Goal: Communication & Community: Answer question/provide support

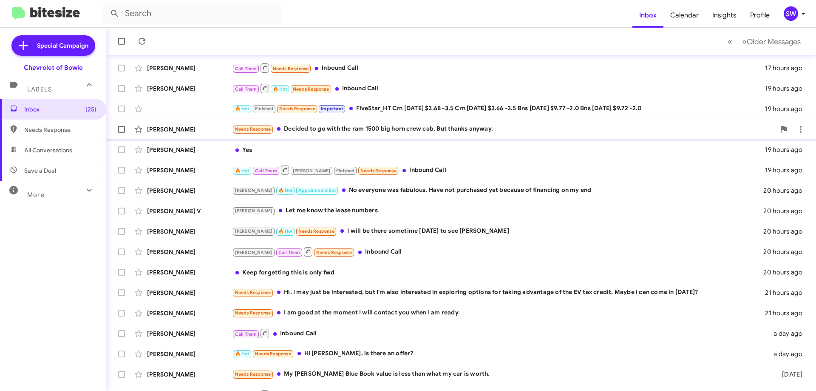
scroll to position [103, 0]
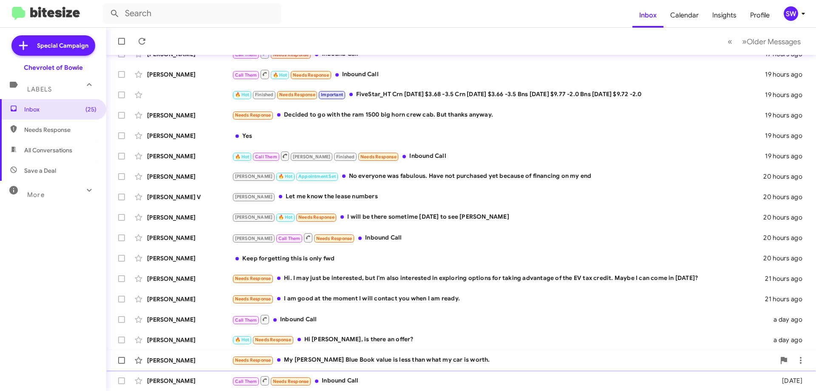
click at [346, 360] on div "Needs Response My [PERSON_NAME] Blue Book value is less than what my car is wor…" at bounding box center [503, 360] width 543 height 10
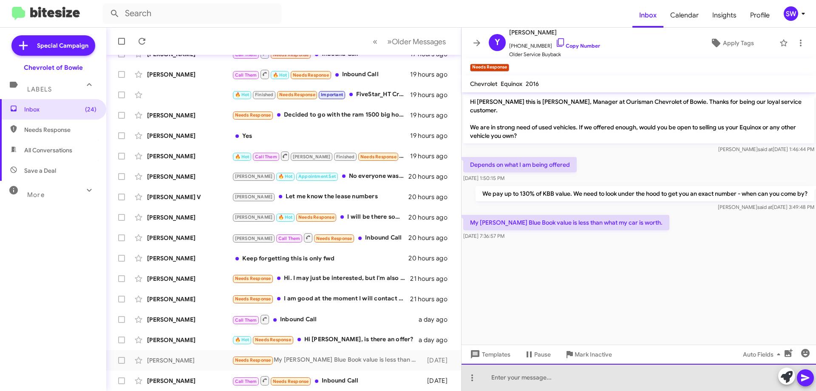
click at [540, 378] on div at bounding box center [639, 376] width 355 height 27
click at [550, 377] on div at bounding box center [639, 376] width 355 height 27
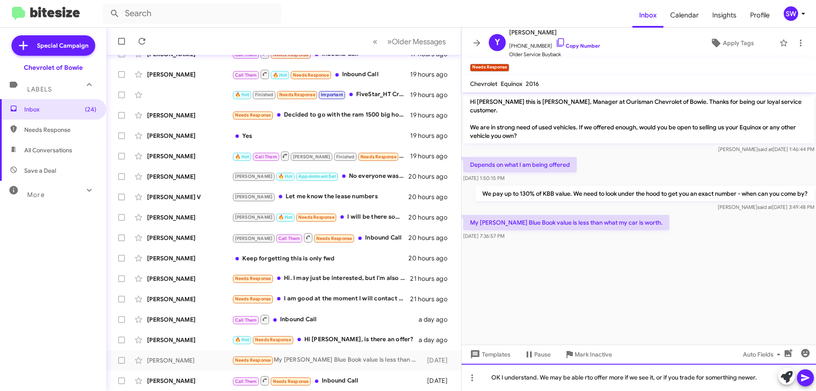
drag, startPoint x: 589, startPoint y: 382, endPoint x: 587, endPoint y: 377, distance: 5.0
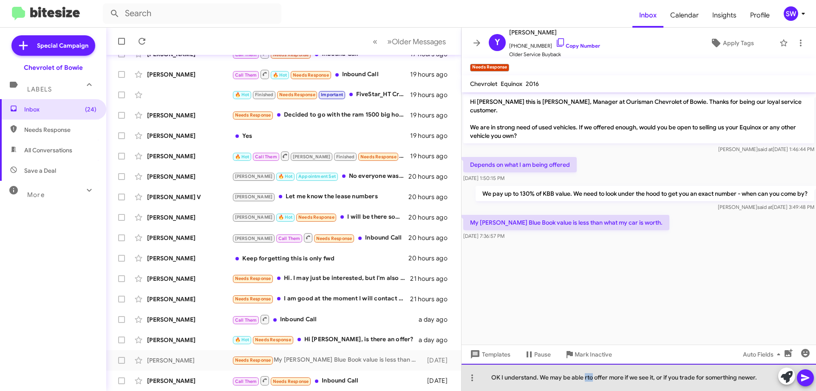
click at [573, 379] on div "OK I understand. We may be able rto offer more if we see it, or if you trade fo…" at bounding box center [639, 376] width 355 height 27
drag, startPoint x: 586, startPoint y: 379, endPoint x: 598, endPoint y: 390, distance: 16.5
click at [588, 380] on div "OK I understand. We may be able rto offer more if we see it, or if you trade fo…" at bounding box center [639, 376] width 355 height 27
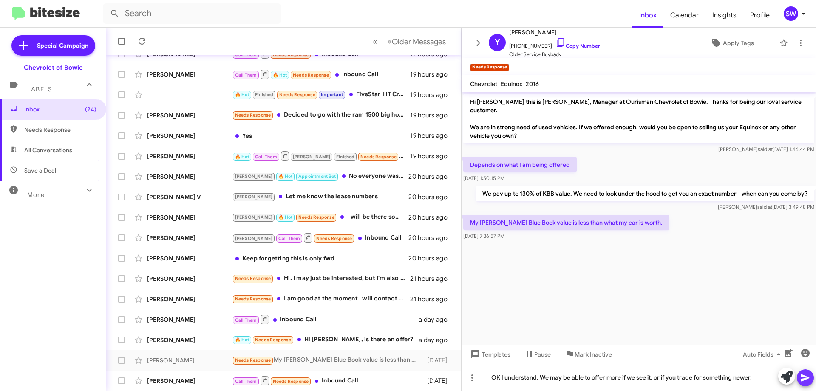
click at [805, 377] on icon at bounding box center [805, 377] width 10 height 10
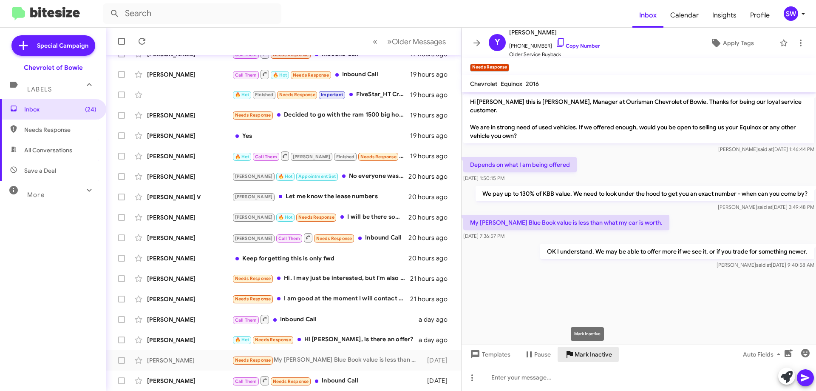
click at [584, 354] on span "Mark Inactive" at bounding box center [593, 353] width 37 height 15
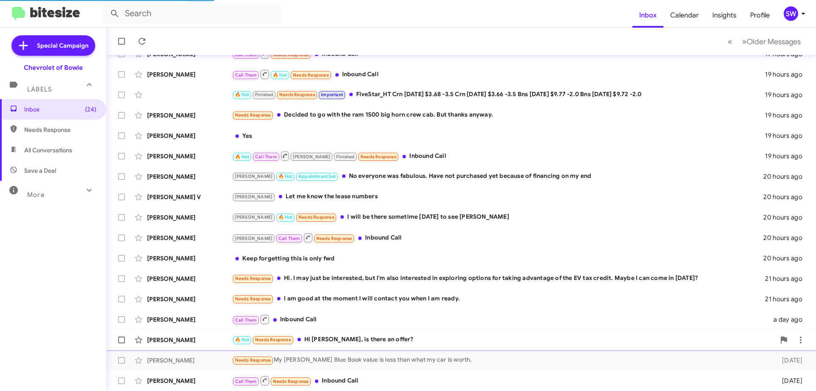
drag, startPoint x: 343, startPoint y: 337, endPoint x: 361, endPoint y: 330, distance: 19.1
click at [348, 336] on div "🔥 Hot Needs Response Hi [PERSON_NAME], is there an offer?" at bounding box center [503, 340] width 543 height 10
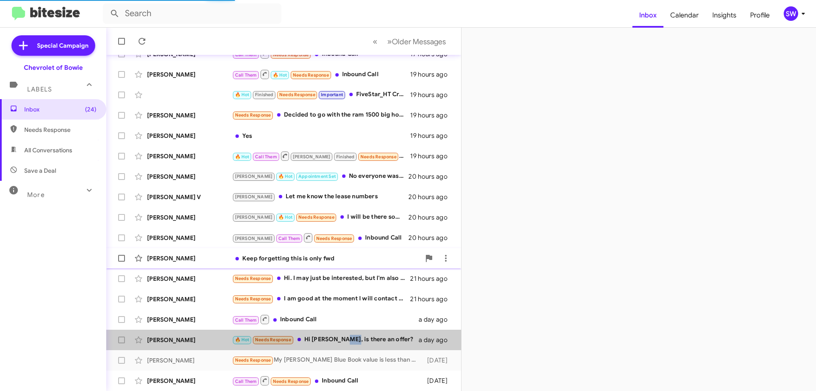
scroll to position [82, 0]
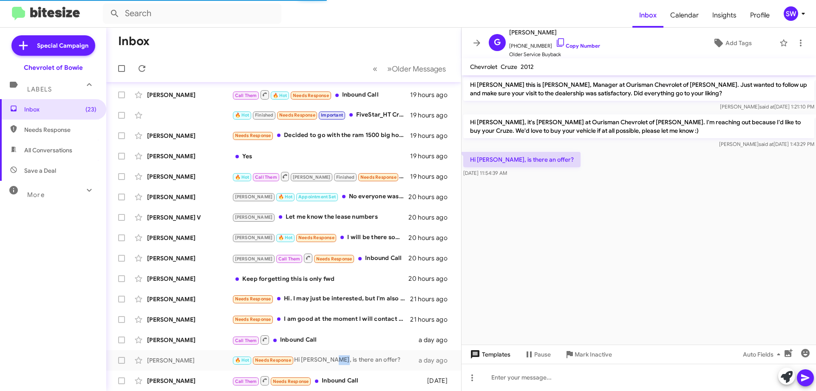
click at [500, 349] on span "Templates" at bounding box center [489, 353] width 42 height 15
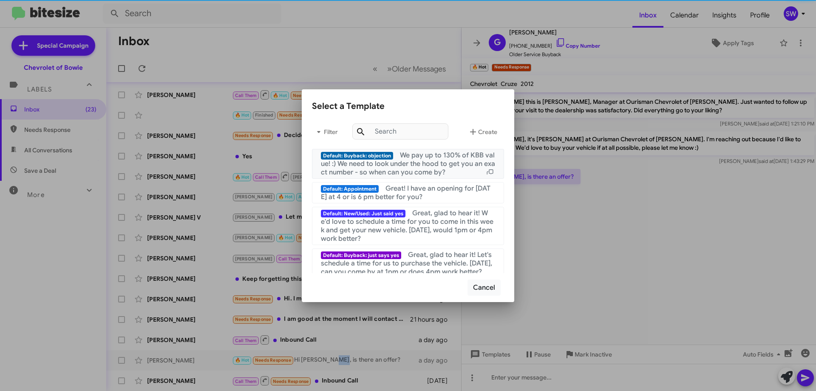
drag, startPoint x: 427, startPoint y: 162, endPoint x: 478, endPoint y: 178, distance: 53.4
click at [427, 162] on span "We pay up to 130% of KBB value! :) We need to look under the hood to get you an…" at bounding box center [408, 164] width 174 height 26
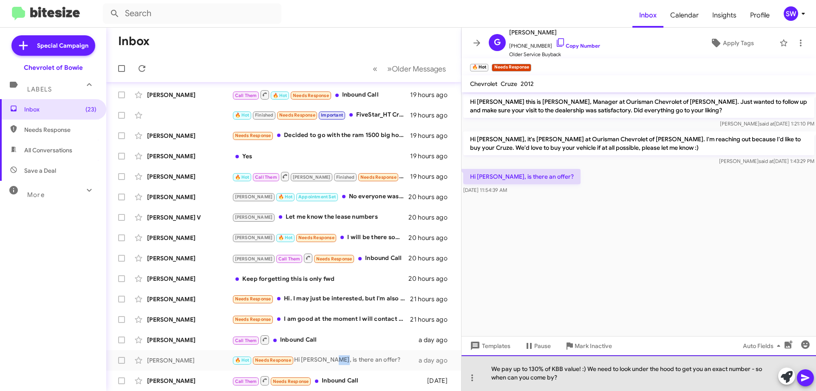
click at [584, 369] on div "We pay up to 130% of KBB value! :) We need to look under the hood to get you an…" at bounding box center [639, 373] width 355 height 36
drag, startPoint x: 757, startPoint y: 372, endPoint x: 763, endPoint y: 381, distance: 11.6
click at [757, 374] on div "We pay up to 130% of KBB value. We need to look under the hood to get you an ex…" at bounding box center [639, 373] width 355 height 36
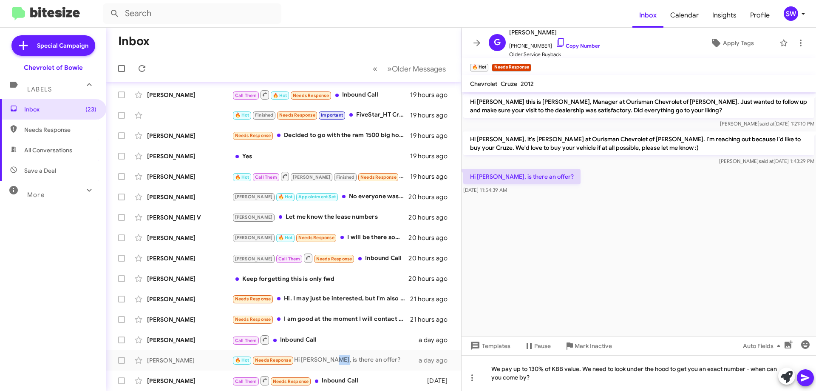
click at [805, 376] on icon at bounding box center [805, 377] width 8 height 7
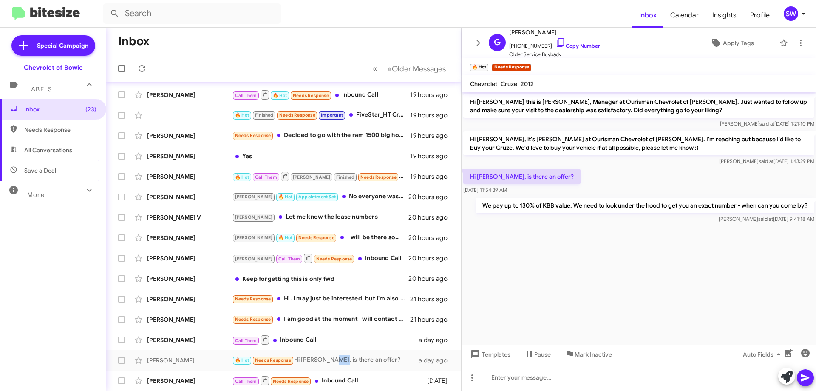
drag, startPoint x: 298, startPoint y: 320, endPoint x: 492, endPoint y: 293, distance: 195.7
click at [299, 320] on div "Needs Response I am good at the moment I will contact you when I am ready." at bounding box center [321, 319] width 178 height 10
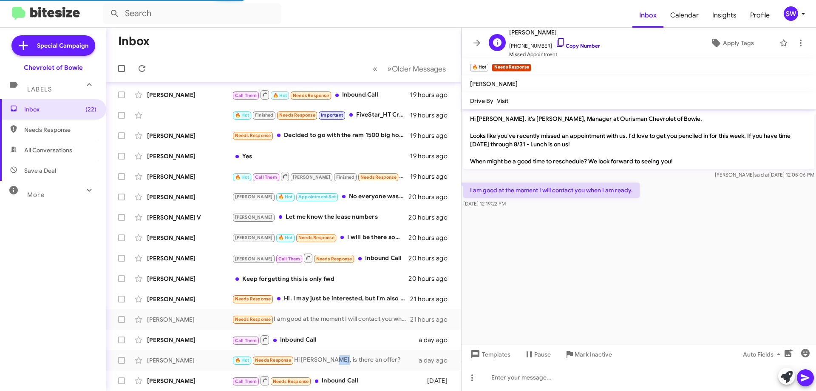
drag, startPoint x: 552, startPoint y: 43, endPoint x: 545, endPoint y: 48, distance: 8.2
click at [556, 42] on icon at bounding box center [561, 42] width 10 height 10
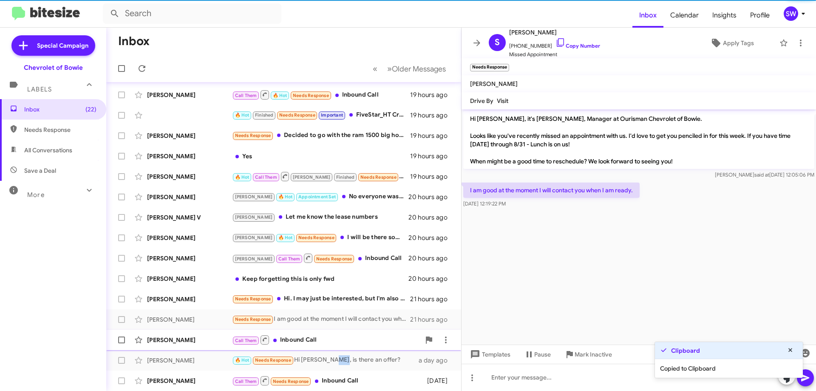
drag, startPoint x: 579, startPoint y: 355, endPoint x: 584, endPoint y: 346, distance: 10.5
click at [579, 353] on span "Mark Inactive" at bounding box center [593, 353] width 37 height 15
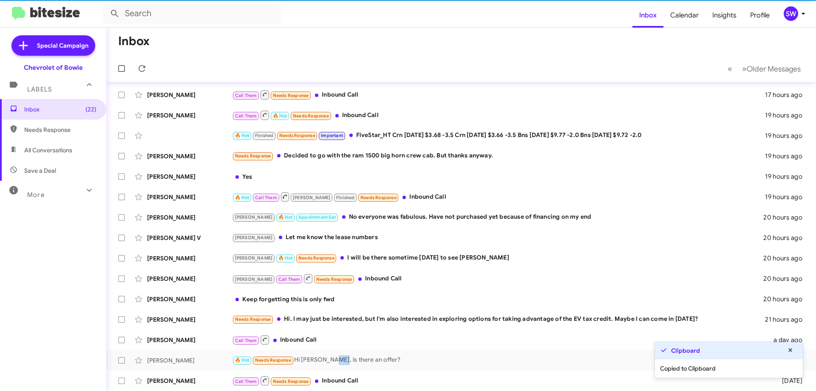
scroll to position [62, 0]
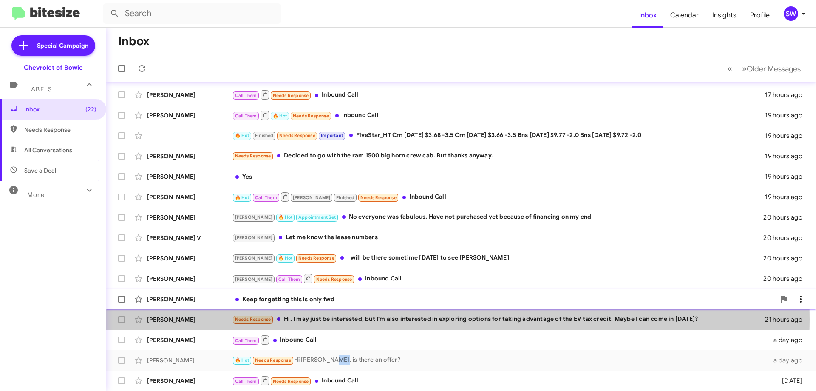
drag, startPoint x: 343, startPoint y: 319, endPoint x: 433, endPoint y: 294, distance: 93.1
click at [350, 316] on div "Needs Response Hi. I may just be interested, but I'm also interested in explori…" at bounding box center [498, 319] width 533 height 10
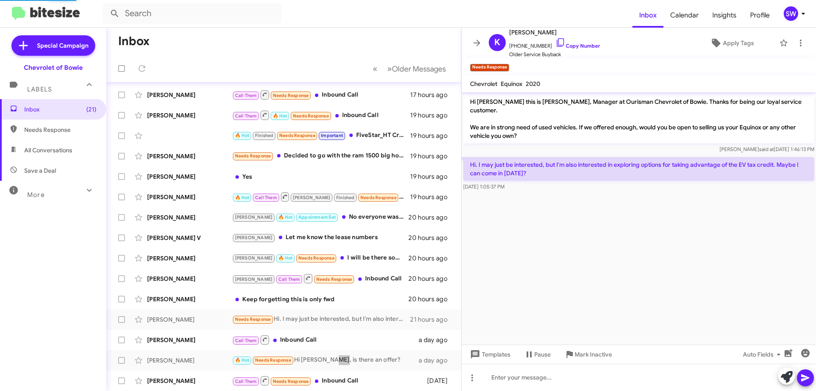
scroll to position [103, 0]
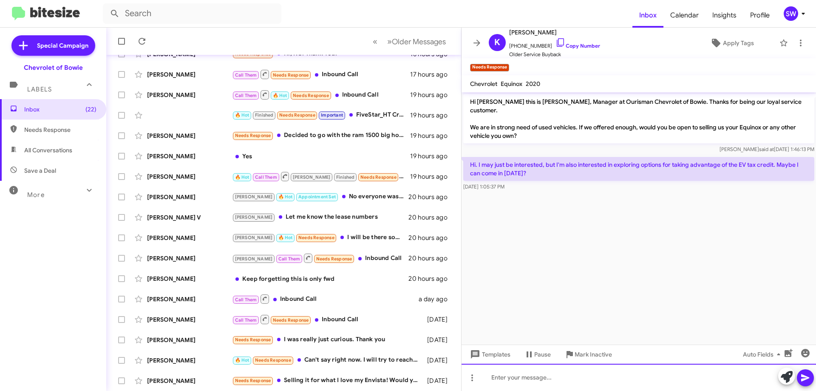
click at [519, 377] on div at bounding box center [639, 376] width 355 height 27
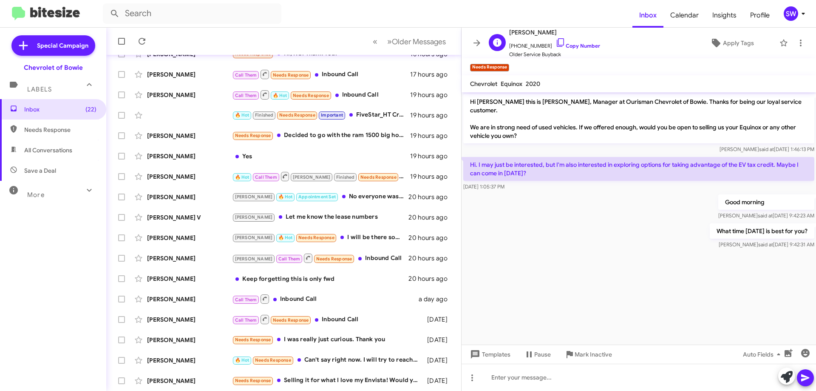
drag, startPoint x: 552, startPoint y: 40, endPoint x: 590, endPoint y: 54, distance: 40.5
click at [556, 40] on icon at bounding box center [561, 42] width 10 height 10
drag, startPoint x: 779, startPoint y: 43, endPoint x: 749, endPoint y: 49, distance: 30.8
click at [779, 43] on icon at bounding box center [784, 43] width 10 height 10
drag, startPoint x: 299, startPoint y: 377, endPoint x: 389, endPoint y: 367, distance: 89.8
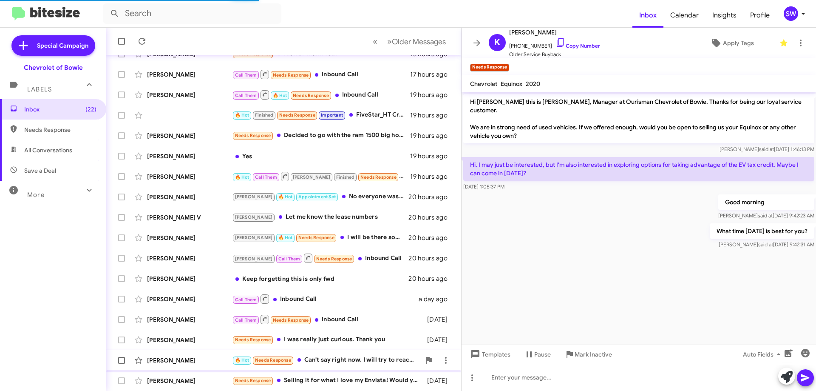
click at [301, 377] on div "Needs Response Selling it for what I love my Envista! Would you would you sell …" at bounding box center [327, 380] width 191 height 10
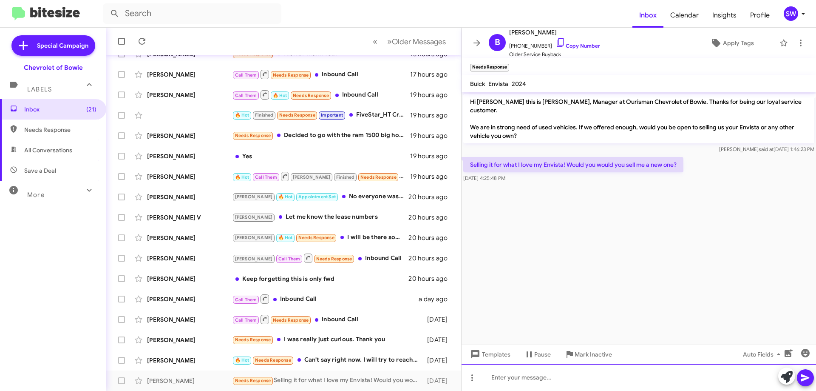
drag, startPoint x: 524, startPoint y: 380, endPoint x: 524, endPoint y: 371, distance: 8.5
click at [525, 376] on div at bounding box center [639, 376] width 355 height 27
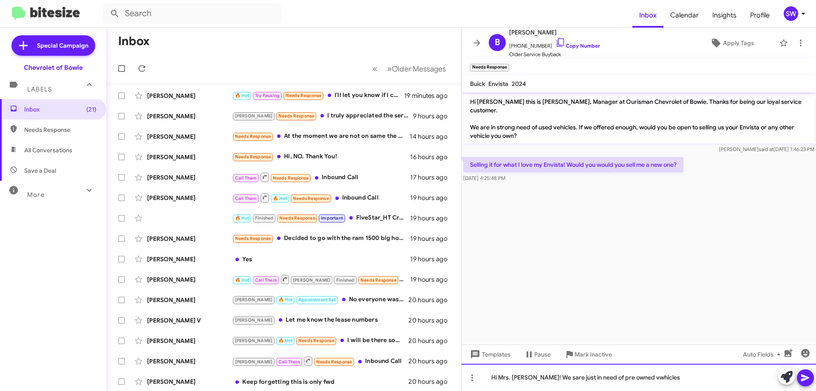
click at [519, 377] on div "Hi Mrs. [PERSON_NAME]! We sare just in need of pre owned vwhicles" at bounding box center [639, 376] width 355 height 27
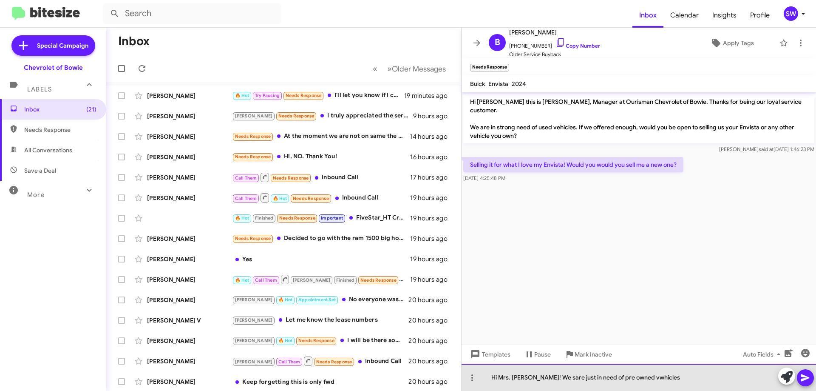
drag, startPoint x: 545, startPoint y: 375, endPoint x: 549, endPoint y: 383, distance: 8.9
click at [545, 375] on div "Hi Mrs. [PERSON_NAME]! We sare just in need of pre owned vwhicles" at bounding box center [639, 376] width 355 height 27
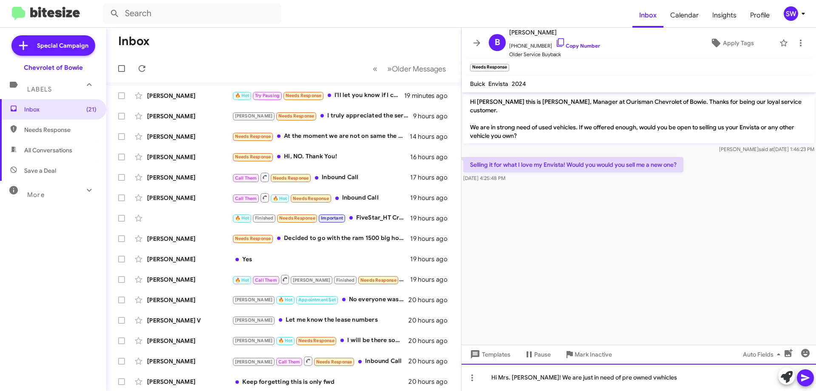
drag, startPoint x: 560, startPoint y: 379, endPoint x: 563, endPoint y: 384, distance: 5.7
click at [561, 379] on div "Hi Mrs. [PERSON_NAME]! We are just in need of pre owned vwhicles" at bounding box center [639, 376] width 355 height 27
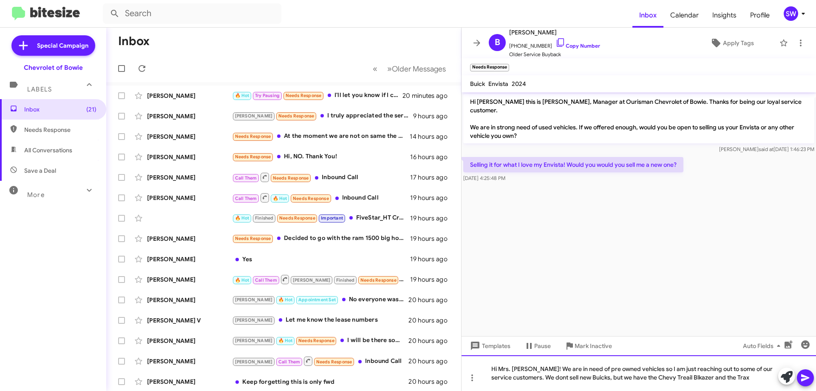
drag, startPoint x: 666, startPoint y: 380, endPoint x: 653, endPoint y: 374, distance: 14.1
click at [624, 374] on div "Hi Mrs. [PERSON_NAME]! We are in need of pre owned vehicles so I am just reachi…" at bounding box center [639, 373] width 355 height 36
drag, startPoint x: 667, startPoint y: 377, endPoint x: 671, endPoint y: 389, distance: 12.9
click at [667, 377] on div "Hi Mrs. [PERSON_NAME]! We are in need of pre owned vehicles so I am just reachi…" at bounding box center [639, 373] width 355 height 36
click at [740, 372] on mat-tooltip-component "Auto Fields (Ctrl+Shift+A)" at bounding box center [763, 366] width 68 height 26
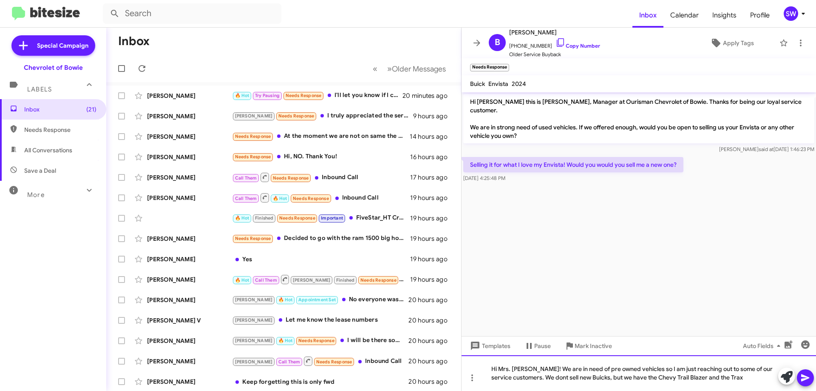
click at [737, 380] on div "Hi Mrs. [PERSON_NAME]! We are in need of pre owned vehicles so I am just reachi…" at bounding box center [639, 373] width 355 height 36
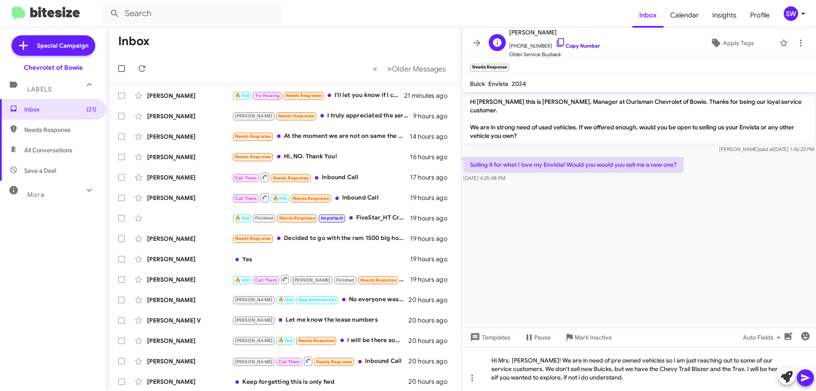
click at [556, 43] on icon at bounding box center [561, 42] width 10 height 10
drag, startPoint x: 756, startPoint y: 369, endPoint x: 766, endPoint y: 371, distance: 9.5
click at [760, 369] on div "Hi Mrs. [PERSON_NAME]! We are in need of pre owned vehicles so I am just reachi…" at bounding box center [639, 368] width 355 height 44
drag, startPoint x: 613, startPoint y: 376, endPoint x: 627, endPoint y: 382, distance: 16.0
click at [613, 376] on div "Hi Mrs. [PERSON_NAME]! We are in need of pre owned vehicles so I am just reachi…" at bounding box center [639, 368] width 355 height 44
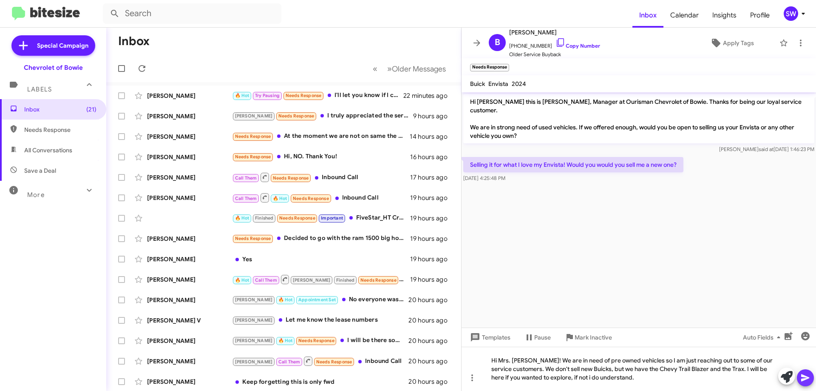
click at [807, 376] on icon at bounding box center [805, 377] width 10 height 10
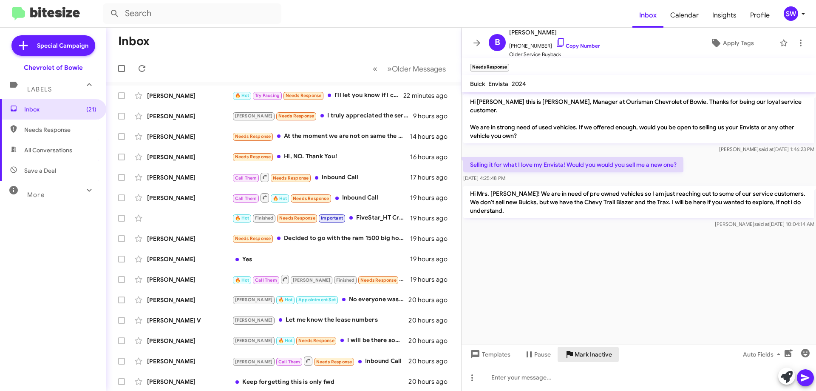
click at [584, 357] on span "Mark Inactive" at bounding box center [593, 353] width 37 height 15
